Goal: Task Accomplishment & Management: Use online tool/utility

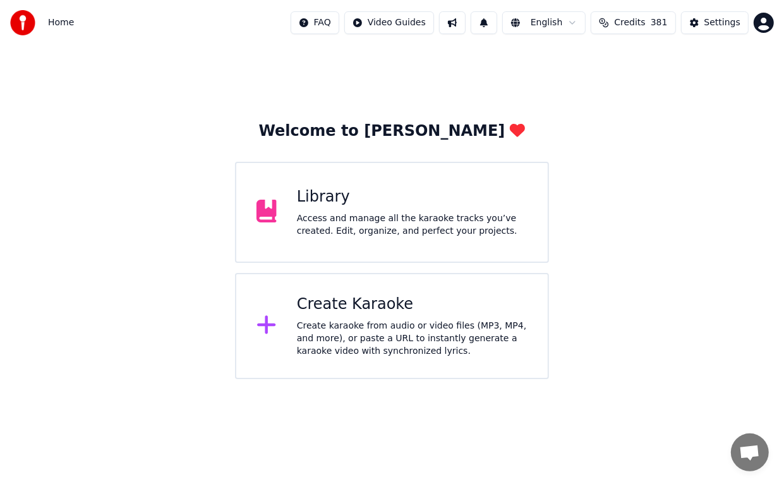
click at [365, 308] on div "Create Karaoke" at bounding box center [412, 304] width 231 height 20
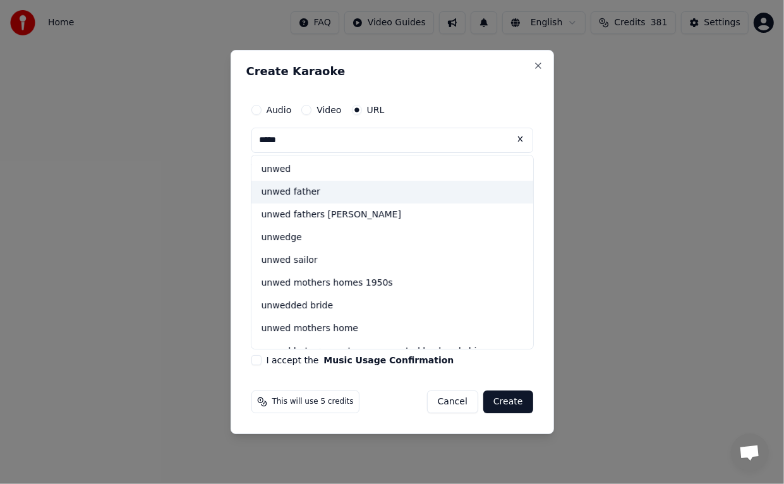
click at [303, 192] on div "unwed father" at bounding box center [392, 192] width 282 height 23
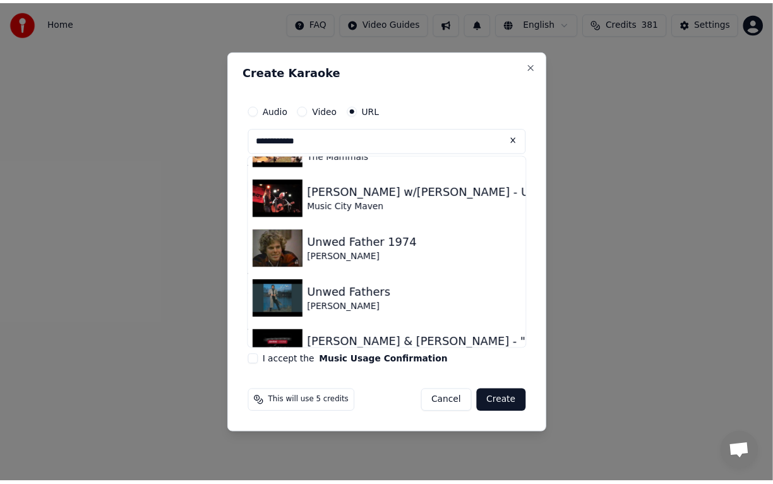
scroll to position [306, 0]
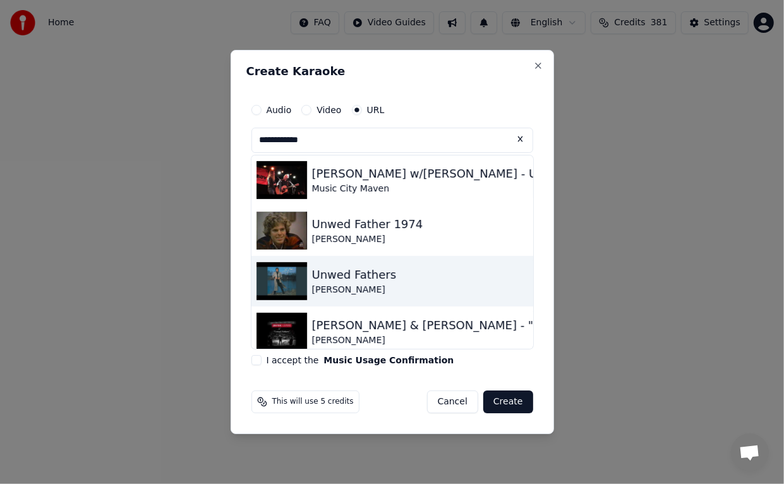
click at [294, 276] on img at bounding box center [281, 281] width 51 height 38
type input "**********"
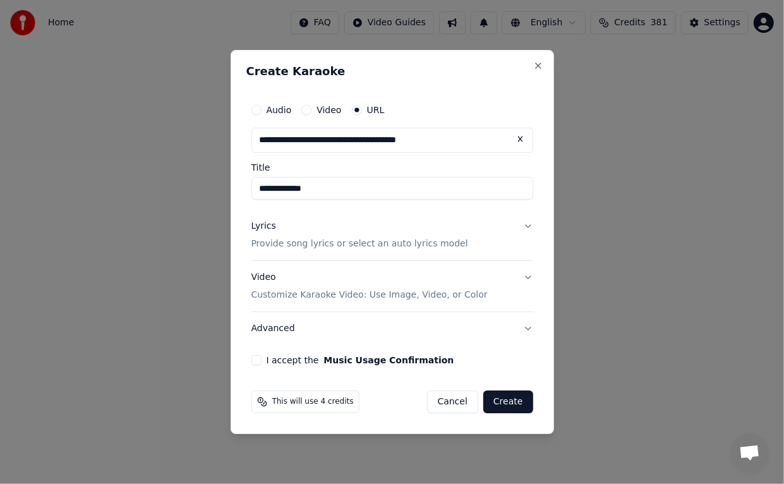
click at [254, 363] on button "I accept the Music Usage Confirmation" at bounding box center [256, 360] width 10 height 10
click at [507, 403] on button "Create" at bounding box center [508, 401] width 50 height 23
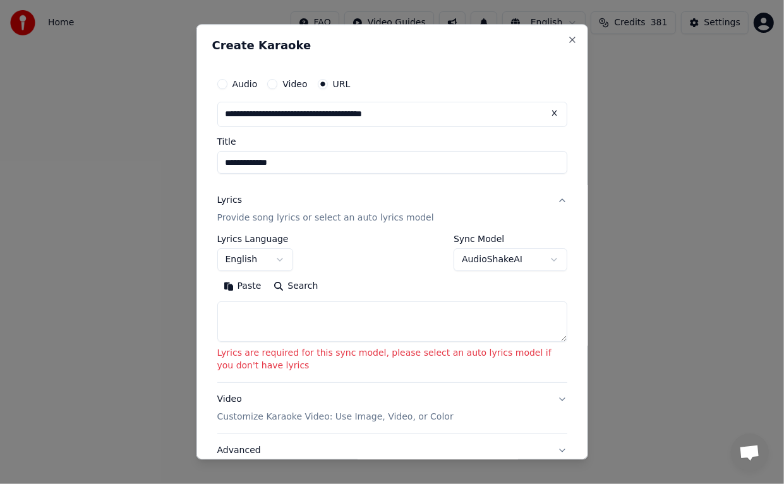
click at [545, 260] on body "**********" at bounding box center [392, 189] width 784 height 379
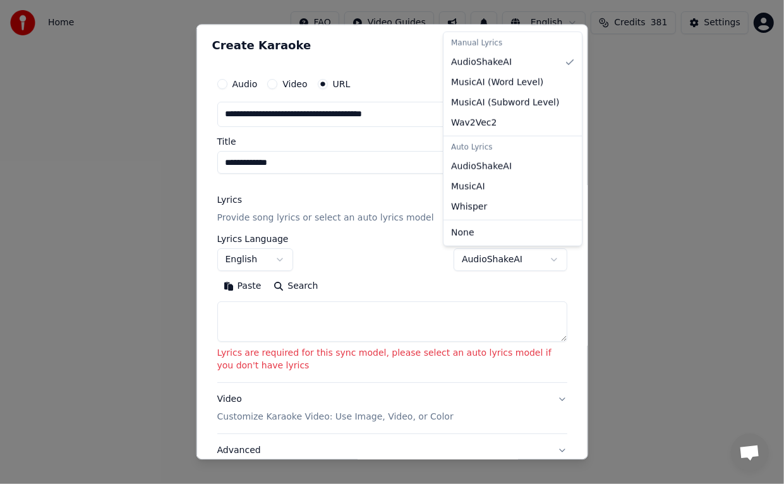
select select "**********"
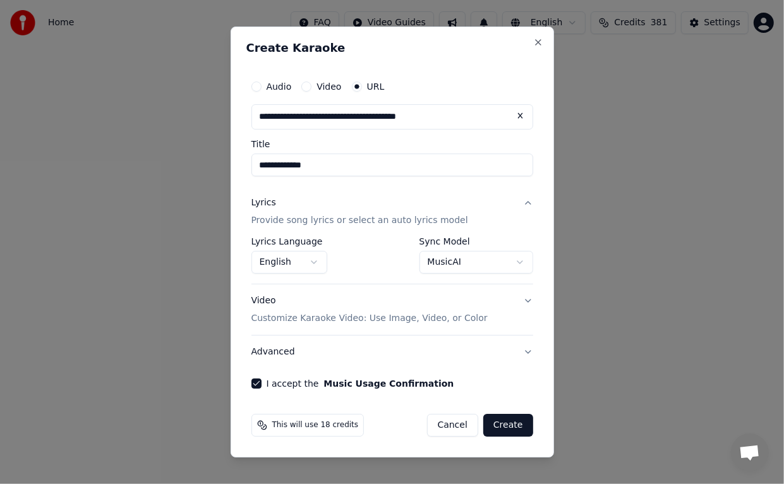
click at [506, 421] on button "Create" at bounding box center [508, 425] width 50 height 23
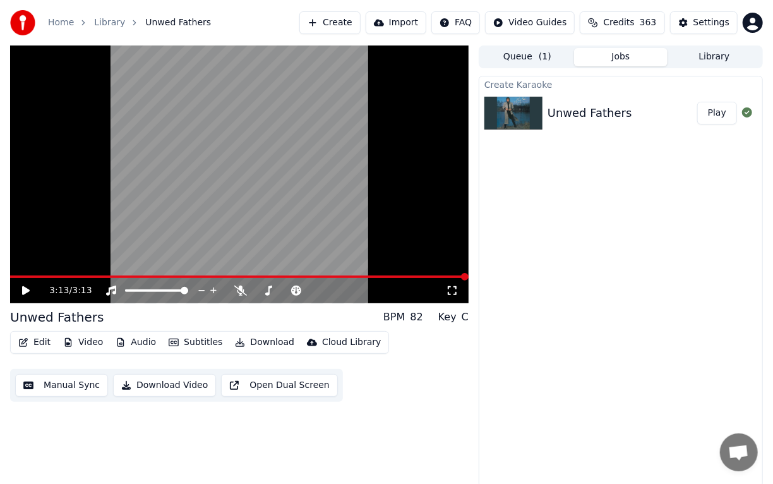
click at [262, 342] on button "Download" at bounding box center [264, 343] width 69 height 18
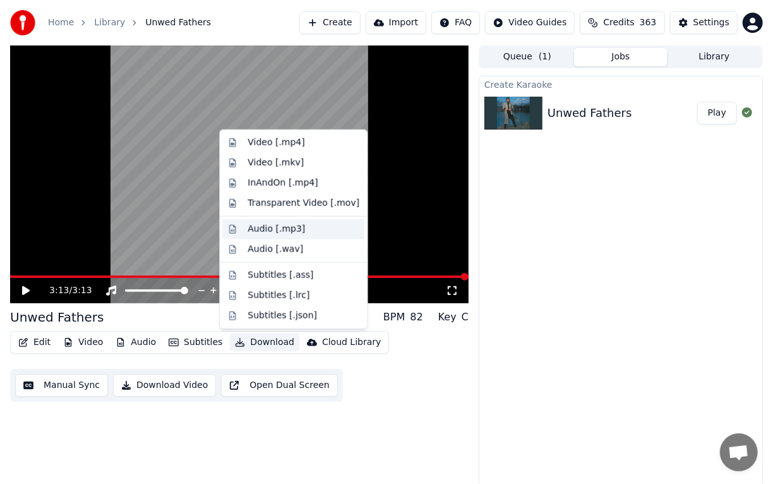
click at [274, 228] on div "Audio [.mp3]" at bounding box center [276, 229] width 57 height 13
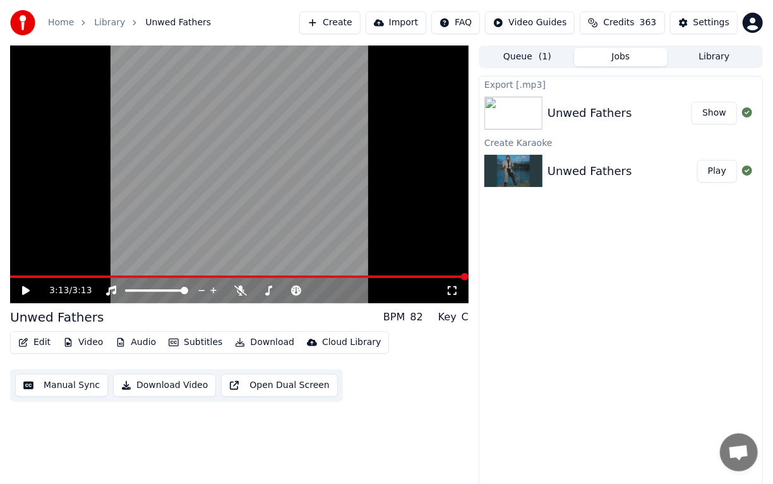
click at [26, 292] on icon at bounding box center [26, 290] width 8 height 9
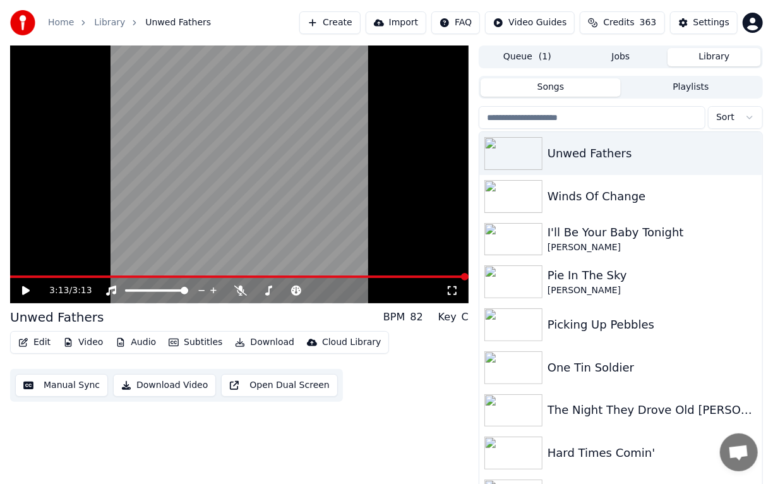
click at [716, 58] on button "Library" at bounding box center [714, 57] width 93 height 18
click at [542, 193] on img at bounding box center [514, 196] width 58 height 33
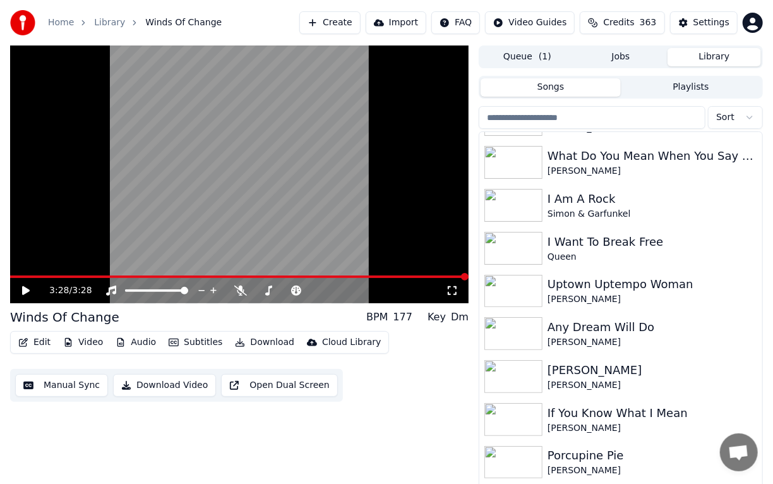
scroll to position [1588, 0]
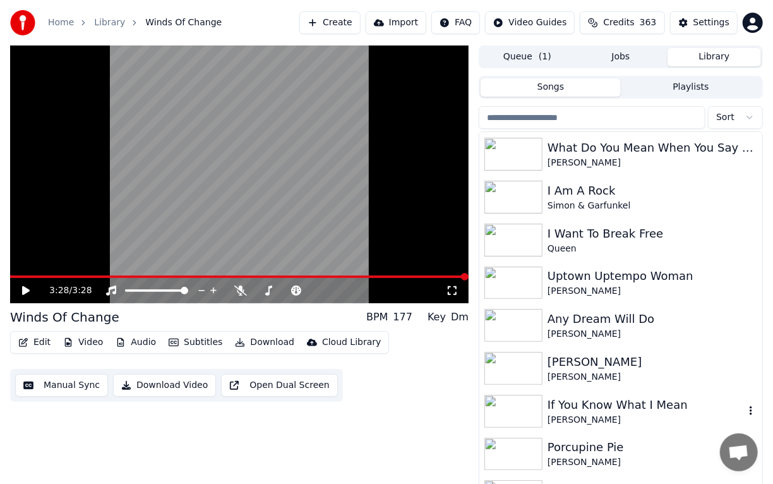
click at [584, 416] on div "[PERSON_NAME]" at bounding box center [646, 420] width 197 height 13
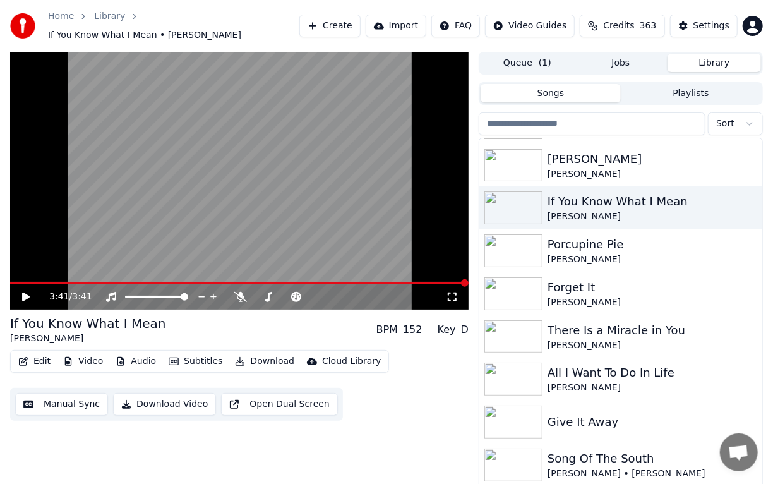
scroll to position [1807, 0]
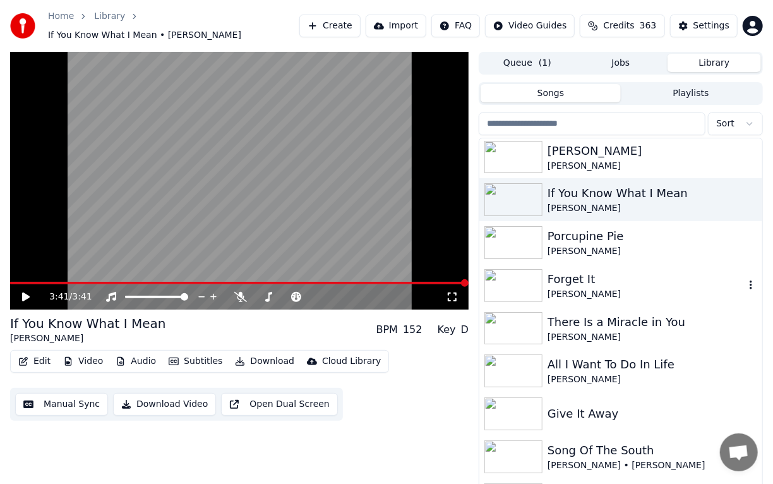
click at [511, 272] on img at bounding box center [514, 285] width 58 height 33
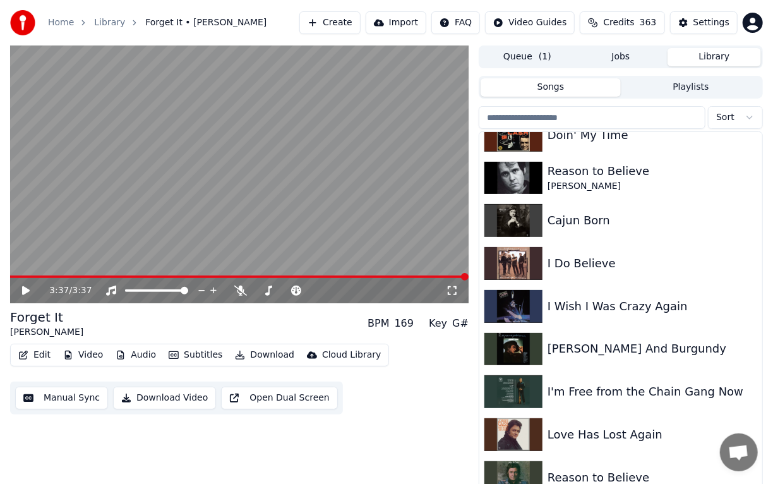
scroll to position [4018, 0]
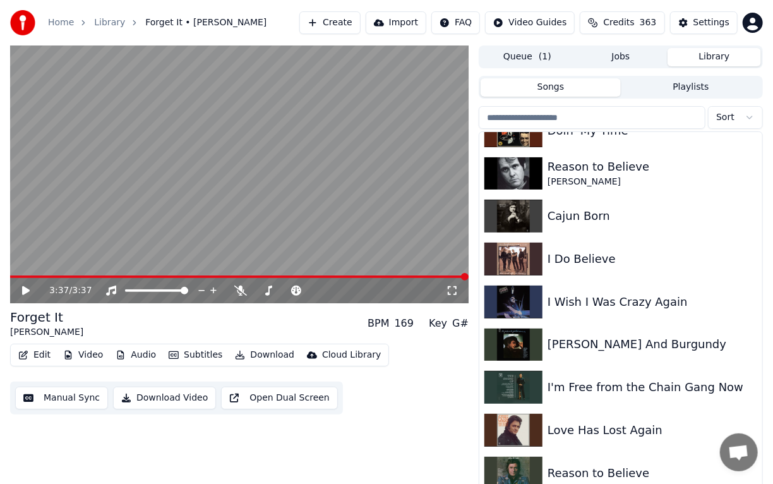
click at [757, 459] on div "Open chat" at bounding box center [739, 452] width 38 height 38
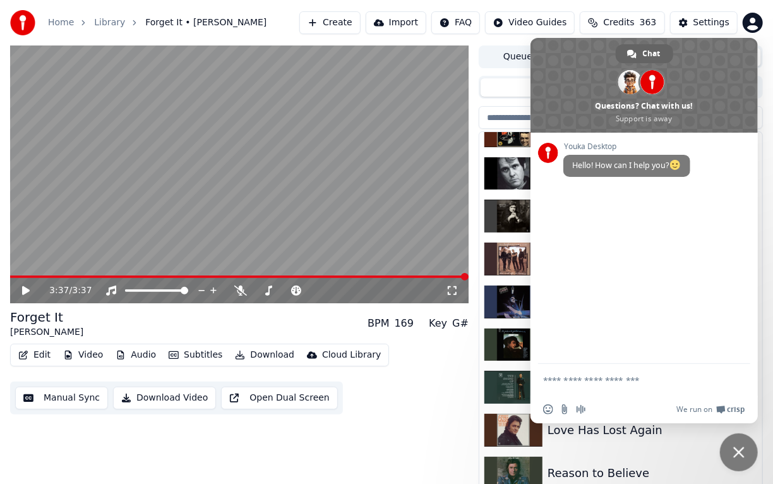
drag, startPoint x: 757, startPoint y: 459, endPoint x: 773, endPoint y: 302, distance: 157.5
click at [773, 302] on html "Home Library Forget It • [PERSON_NAME] Create Import FAQ Video Guides Credits 3…" at bounding box center [386, 242] width 773 height 484
click at [288, 445] on div "3:37 / 3:37 Forget It [PERSON_NAME] BPM 169 Key G# Edit Video Audio Subtitles D…" at bounding box center [239, 269] width 459 height 449
click at [371, 445] on div "3:37 / 3:37 Forget It [PERSON_NAME] BPM 169 Key G# Edit Video Audio Subtitles D…" at bounding box center [239, 269] width 459 height 449
click at [745, 454] on span "Close chat" at bounding box center [739, 452] width 38 height 38
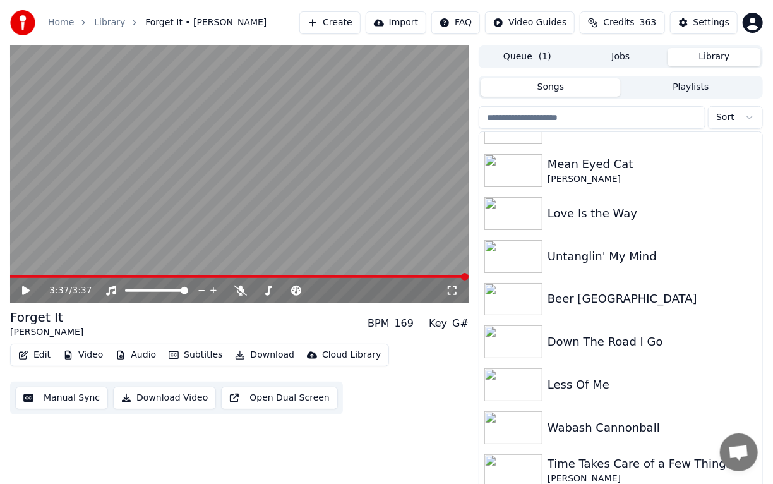
scroll to position [2642, 0]
